Goal: Navigation & Orientation: Understand site structure

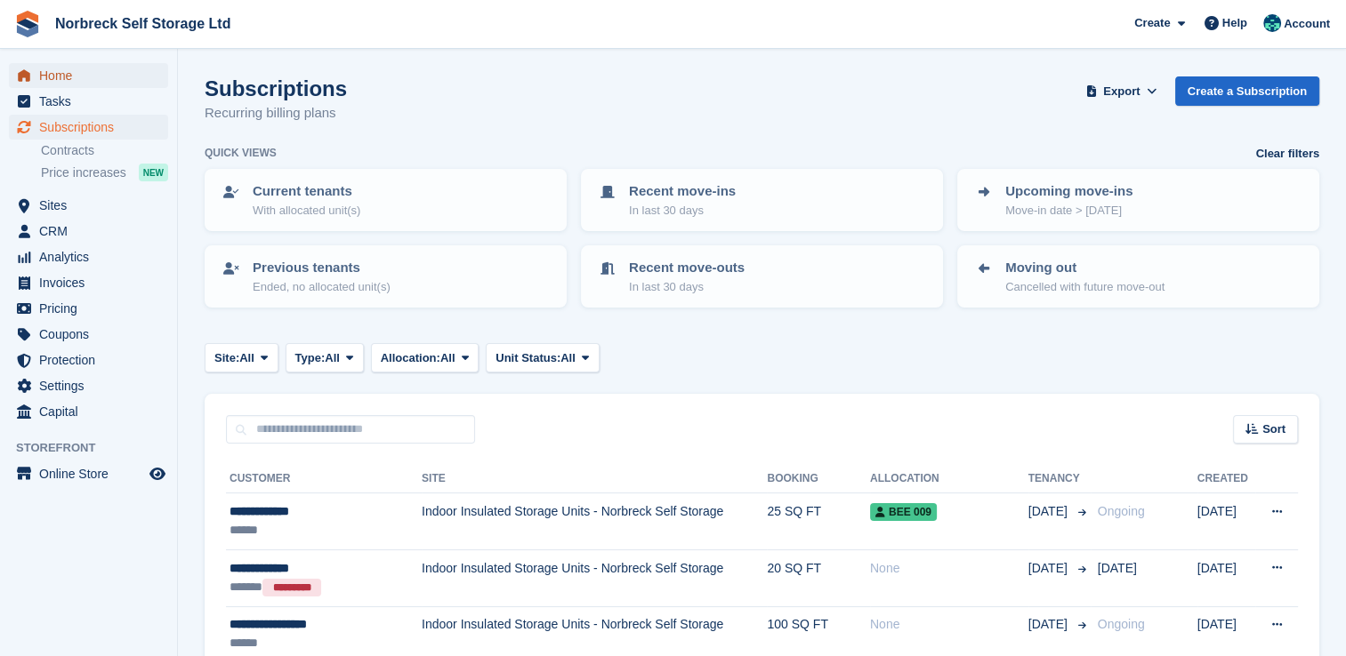
click at [83, 77] on span "Home" at bounding box center [92, 75] width 107 height 25
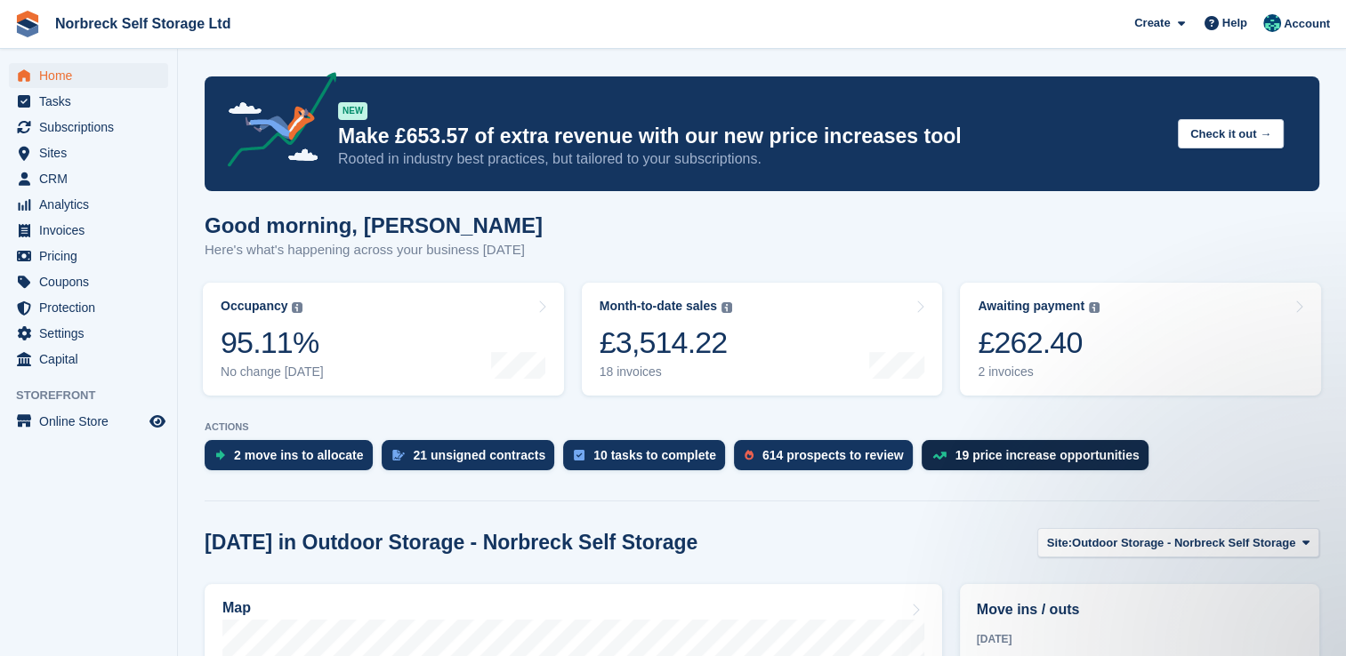
click at [943, 464] on div "19 price increase opportunities" at bounding box center [1034, 455] width 227 height 30
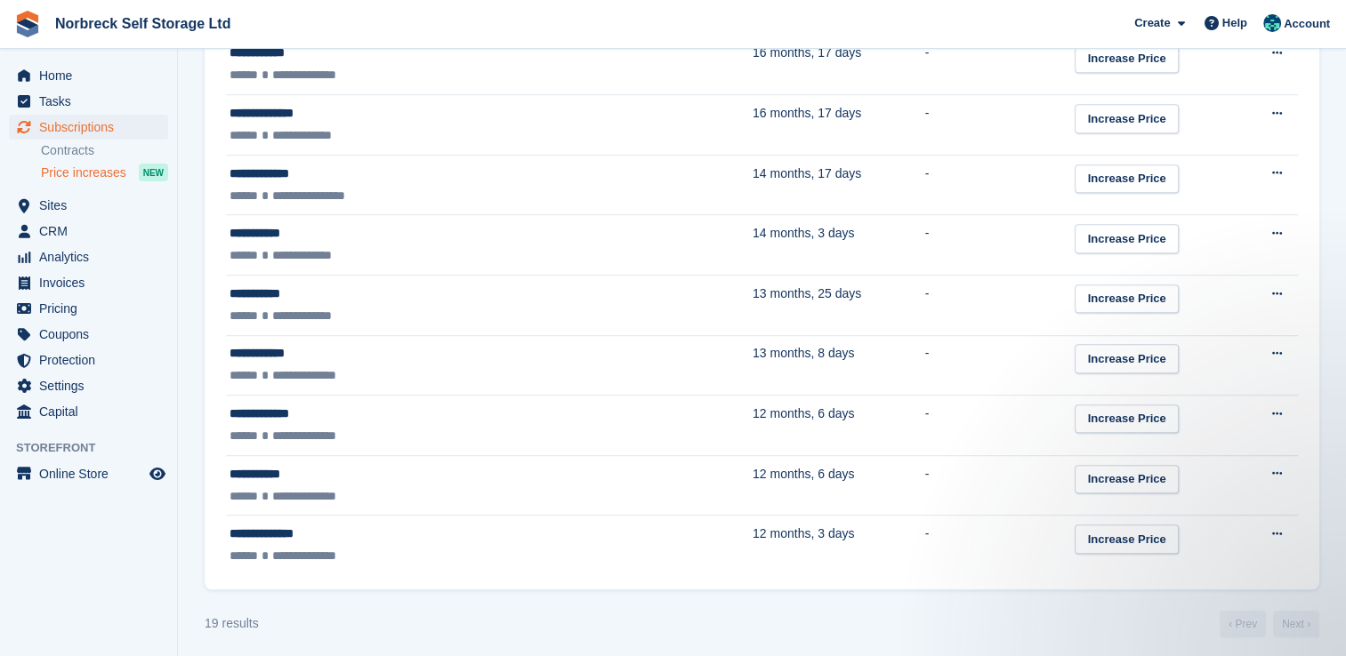
scroll to position [1013, 0]
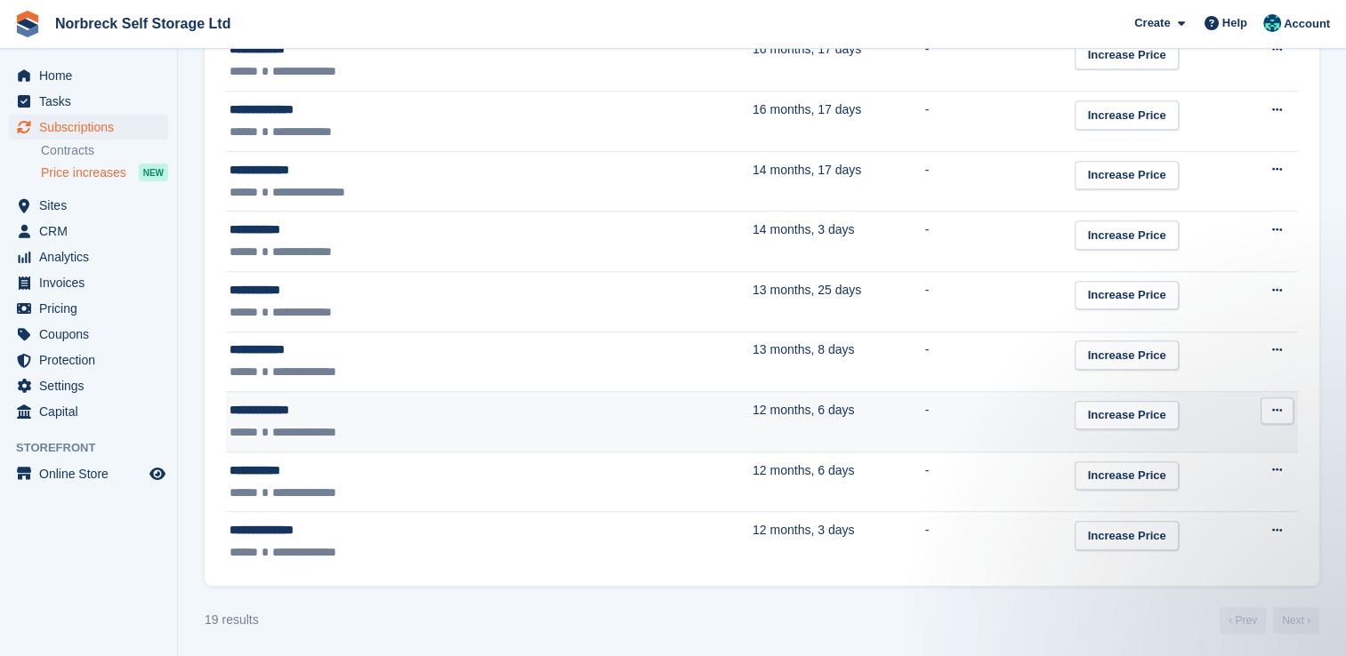
click at [390, 424] on div "**********" at bounding box center [393, 432] width 329 height 19
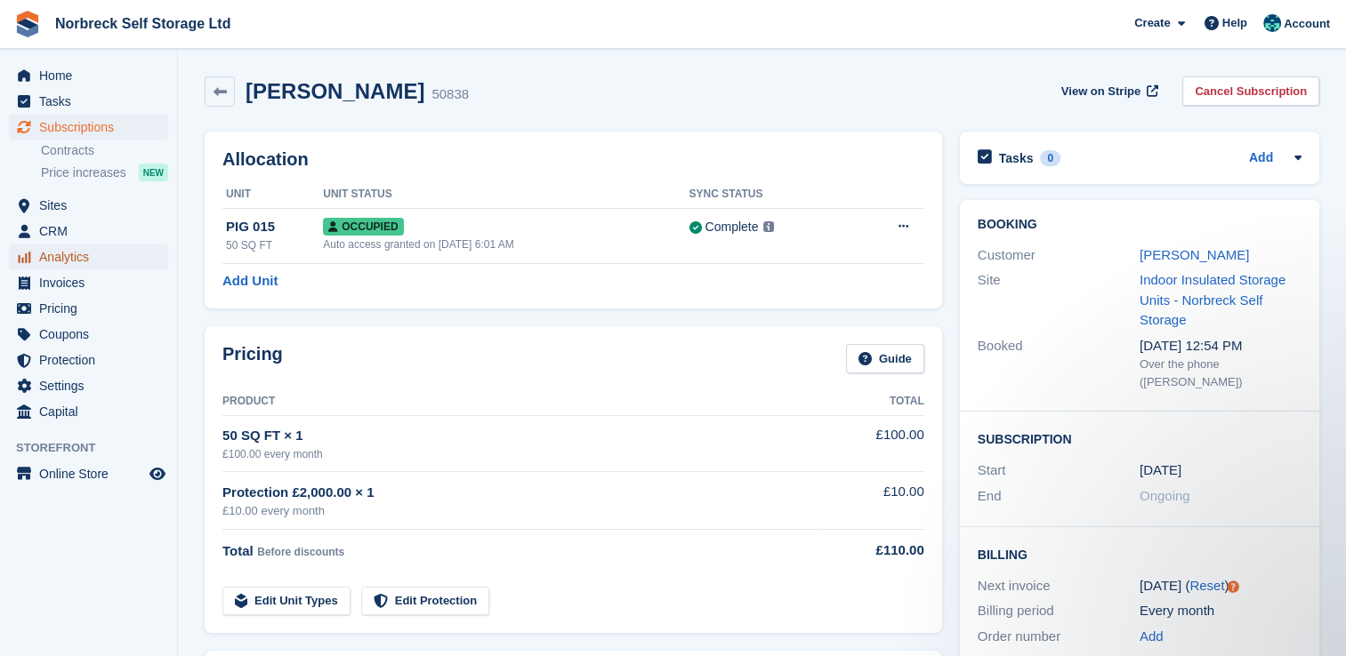
click at [60, 262] on span "Analytics" at bounding box center [92, 257] width 107 height 25
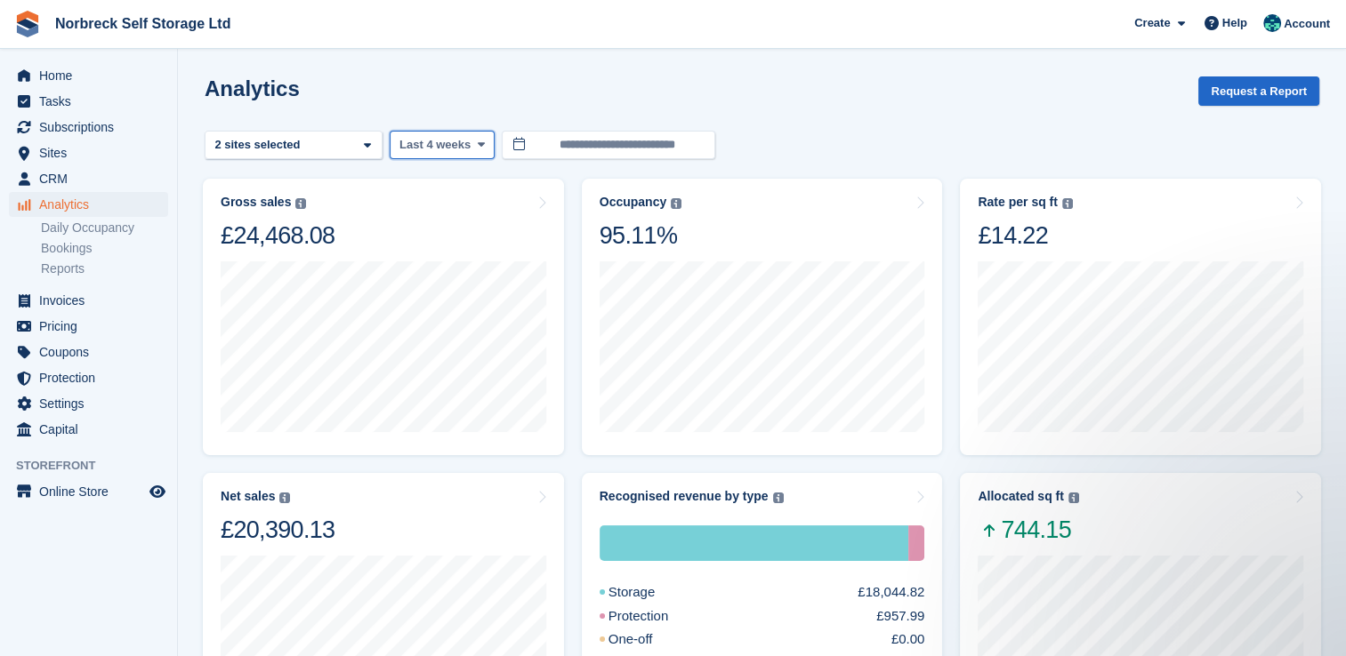
click at [477, 144] on icon at bounding box center [480, 145] width 7 height 12
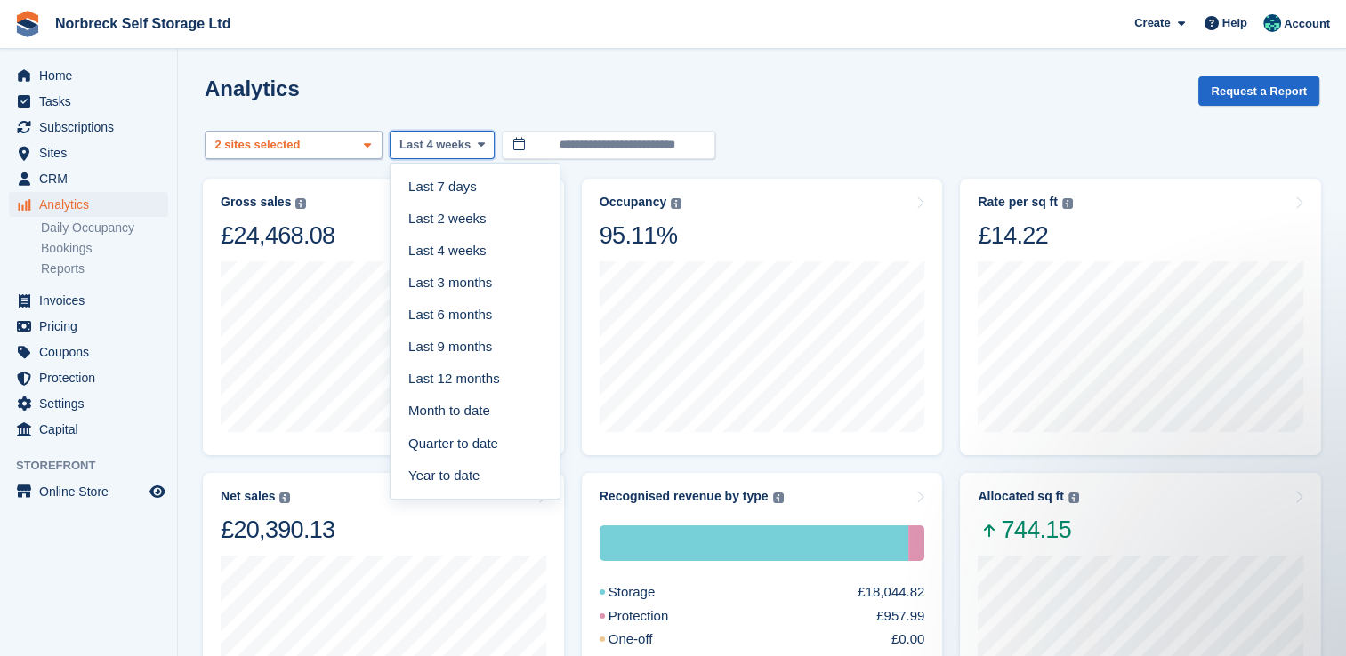
click at [364, 149] on icon at bounding box center [367, 146] width 7 height 12
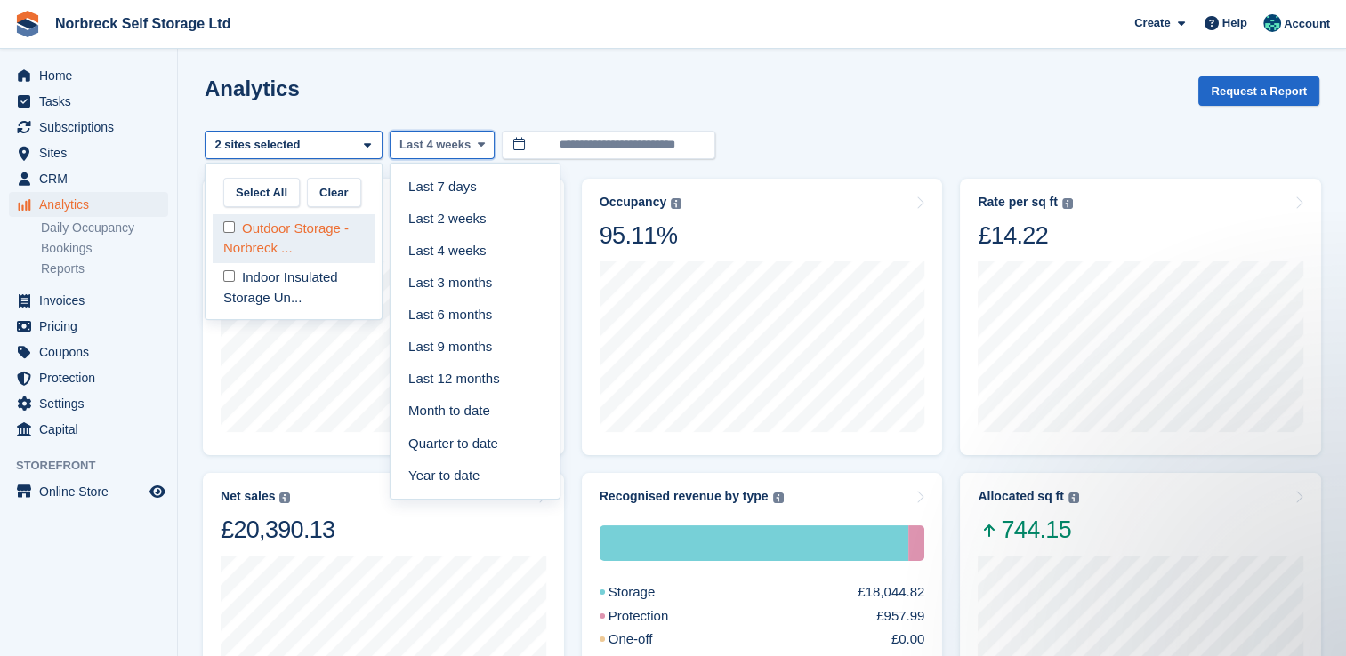
click at [306, 241] on div "Outdoor Storage - Norbreck ..." at bounding box center [294, 238] width 162 height 49
select select "****"
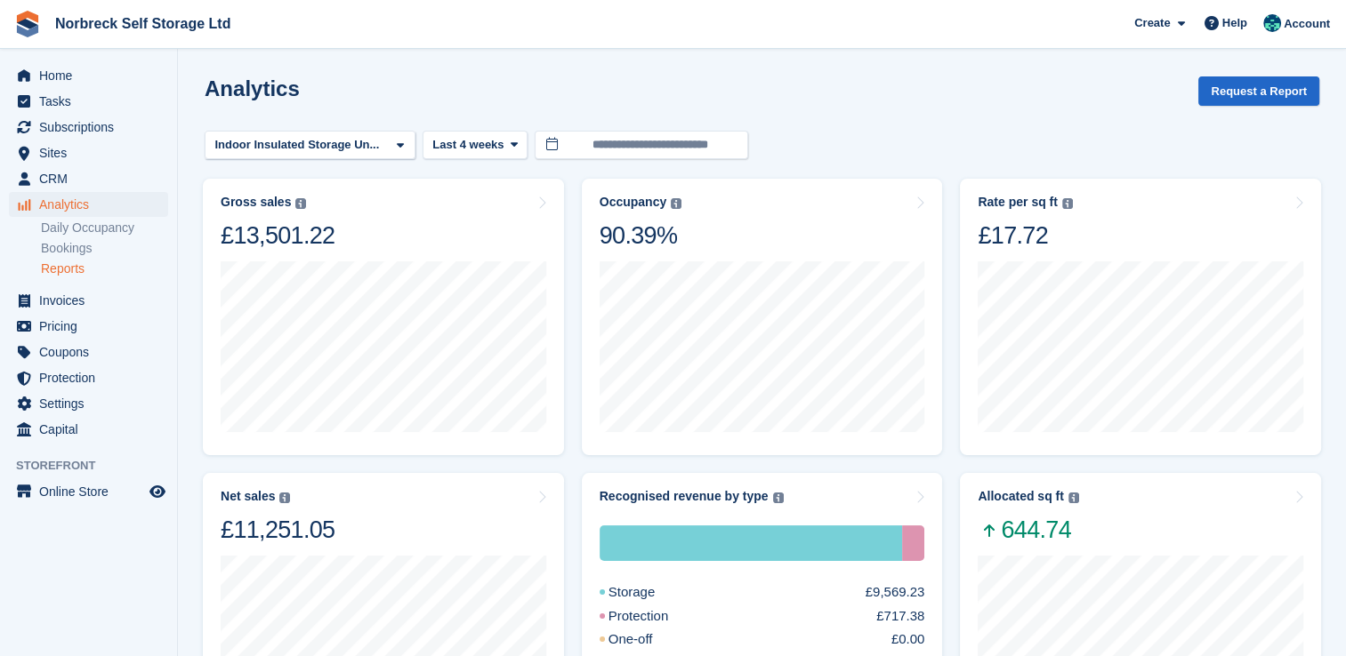
click at [51, 273] on link "Reports" at bounding box center [104, 269] width 127 height 17
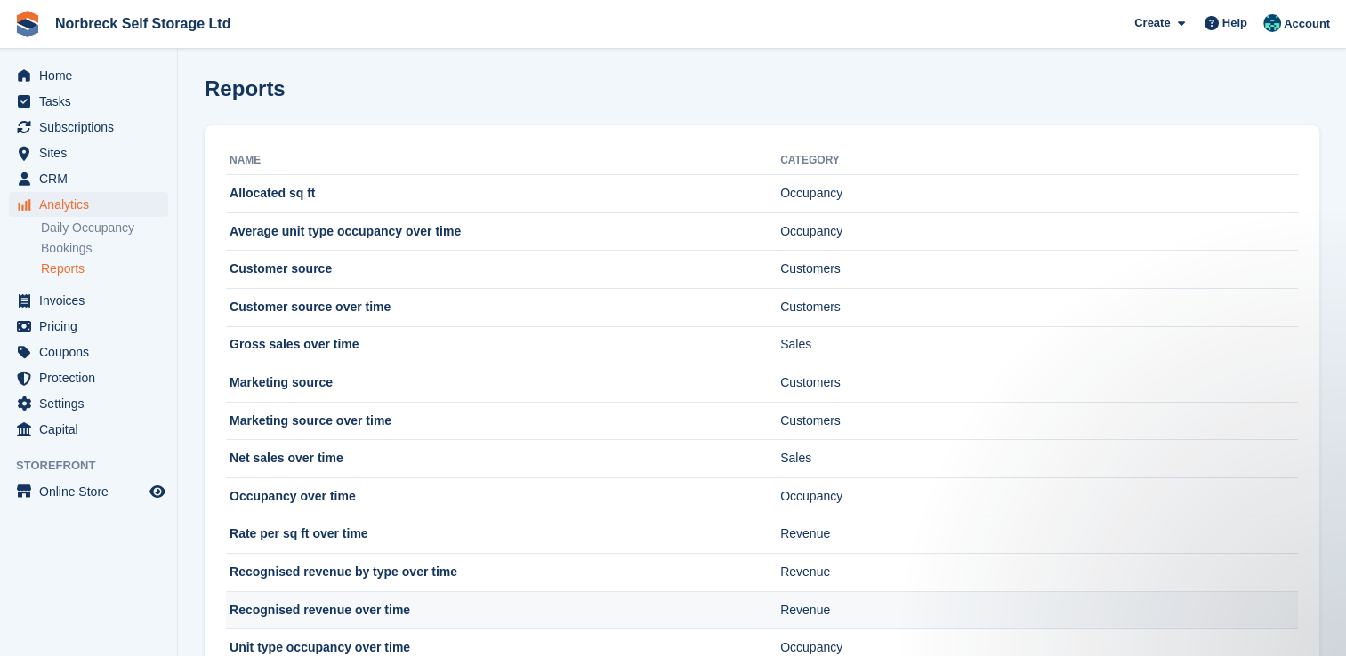
click at [336, 602] on td "Recognised revenue over time" at bounding box center [503, 610] width 554 height 38
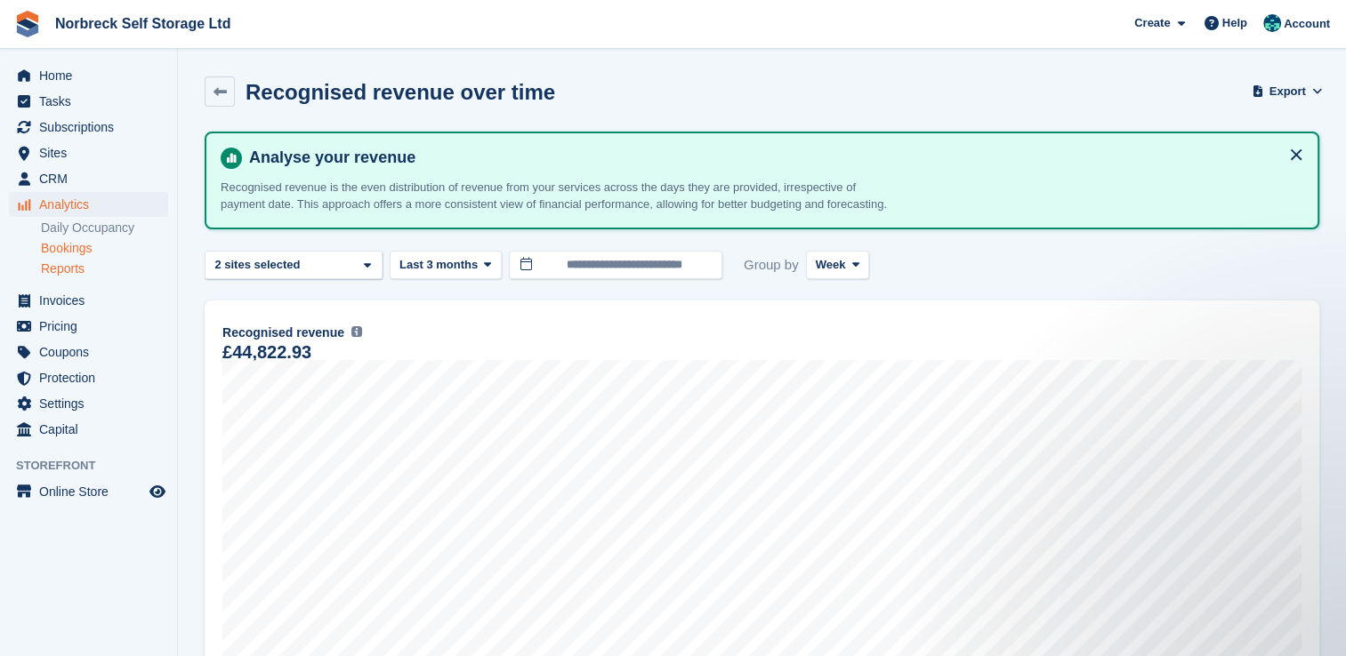
click at [71, 240] on link "Bookings" at bounding box center [104, 248] width 127 height 17
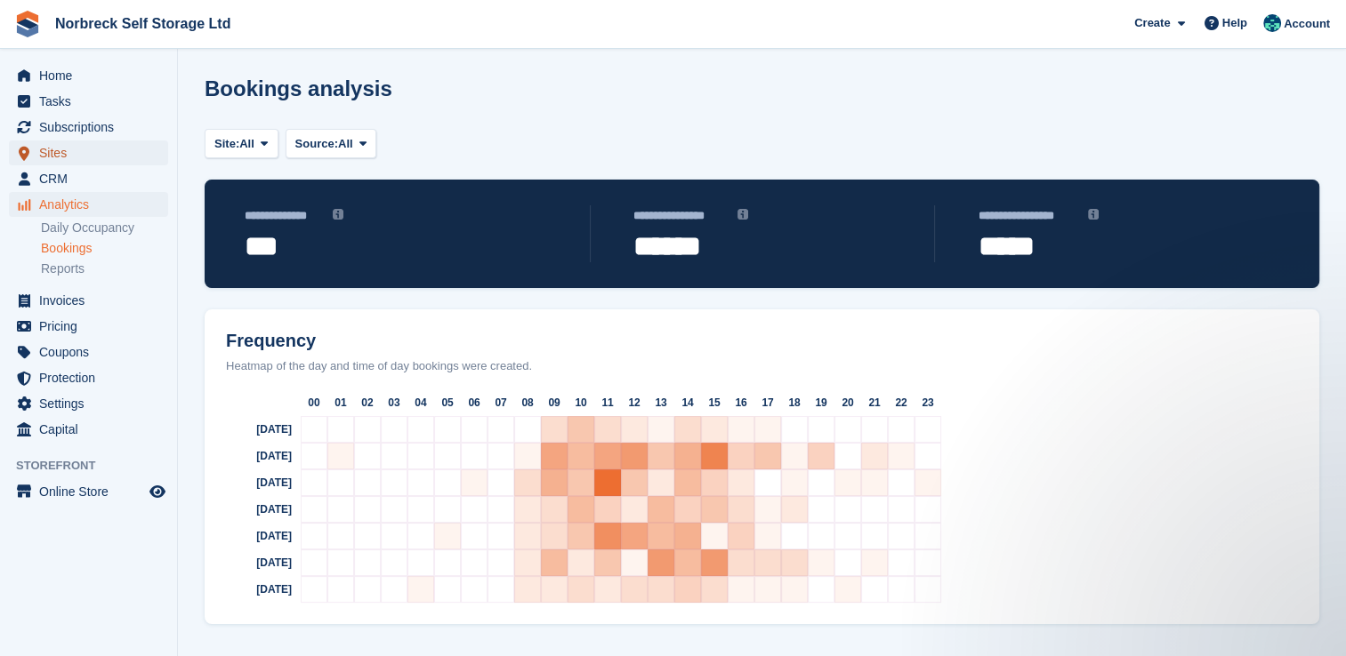
click at [62, 149] on span "Sites" at bounding box center [92, 153] width 107 height 25
